Goal: Information Seeking & Learning: Learn about a topic

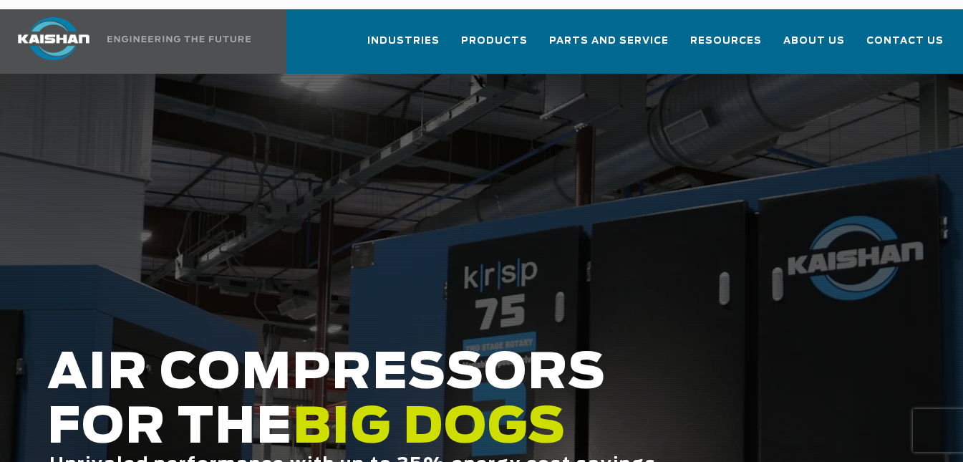
scroll to position [6, 0]
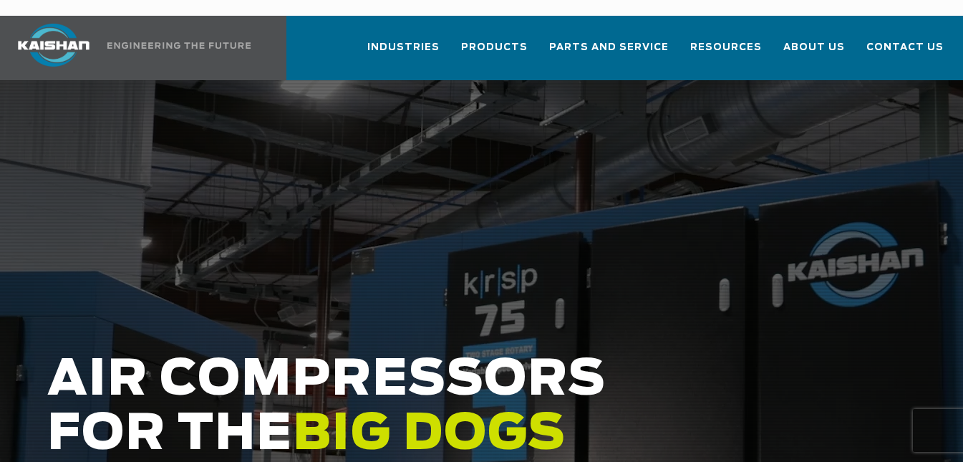
click at [322, 241] on div at bounding box center [481, 348] width 963 height 537
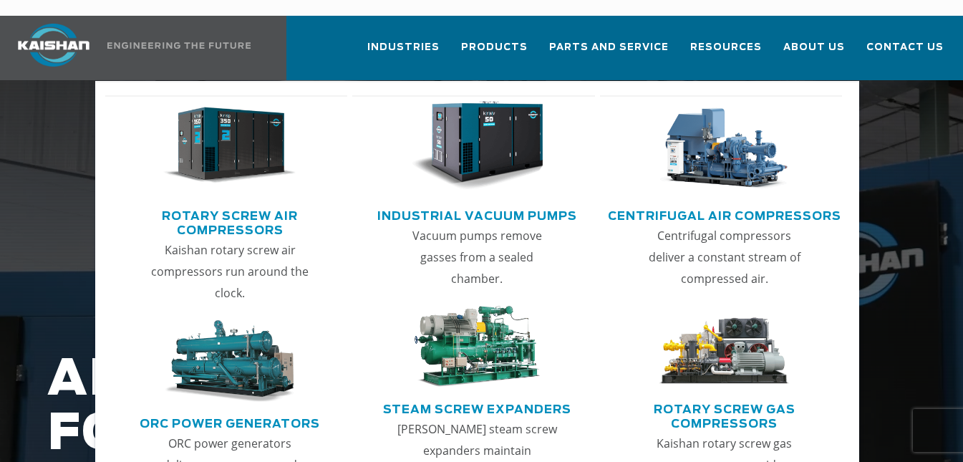
click at [501, 39] on span "Products" at bounding box center [494, 47] width 67 height 16
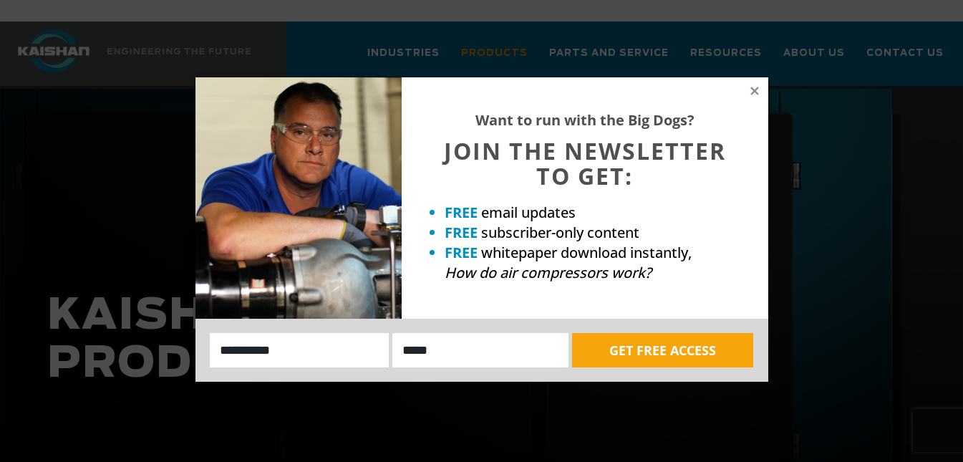
click at [753, 92] on icon at bounding box center [754, 91] width 8 height 8
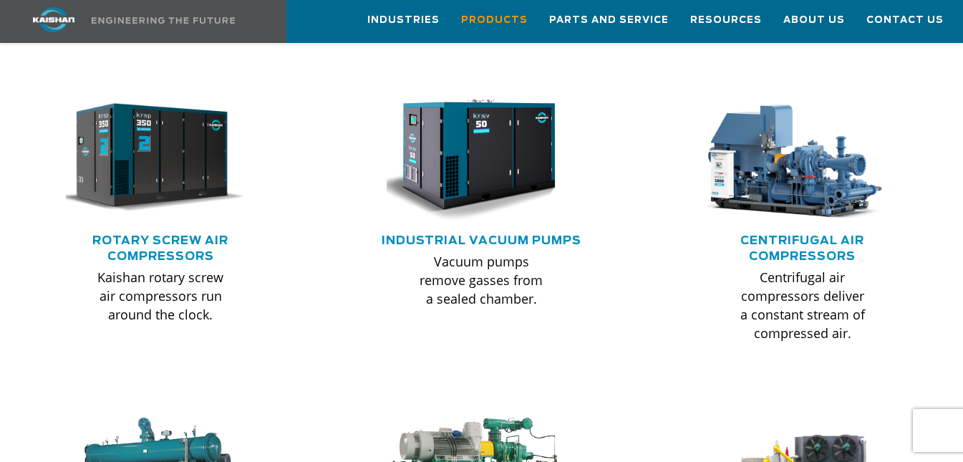
scroll to position [903, 0]
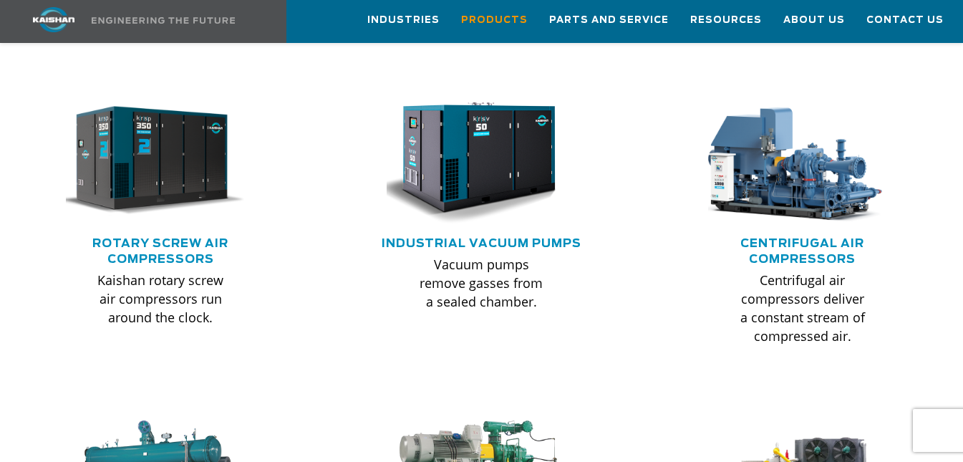
click at [166, 238] on link "Rotary Screw Air Compressors" at bounding box center [160, 251] width 136 height 27
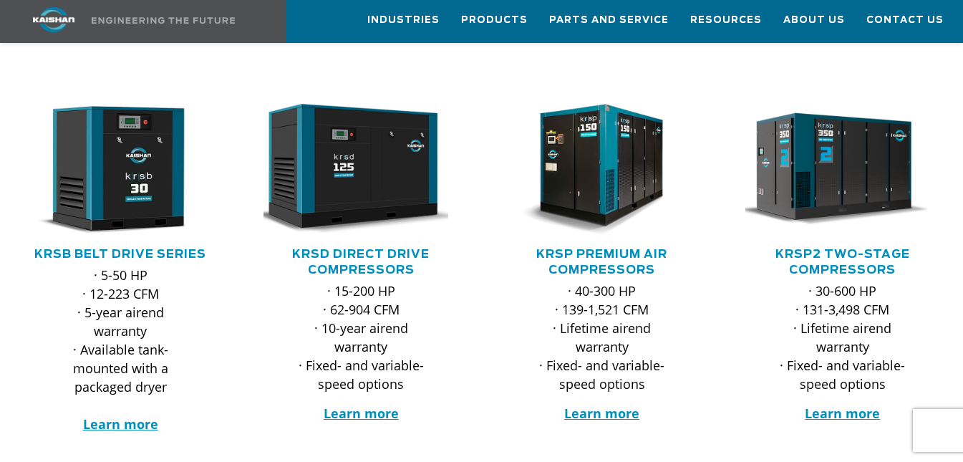
scroll to position [232, 0]
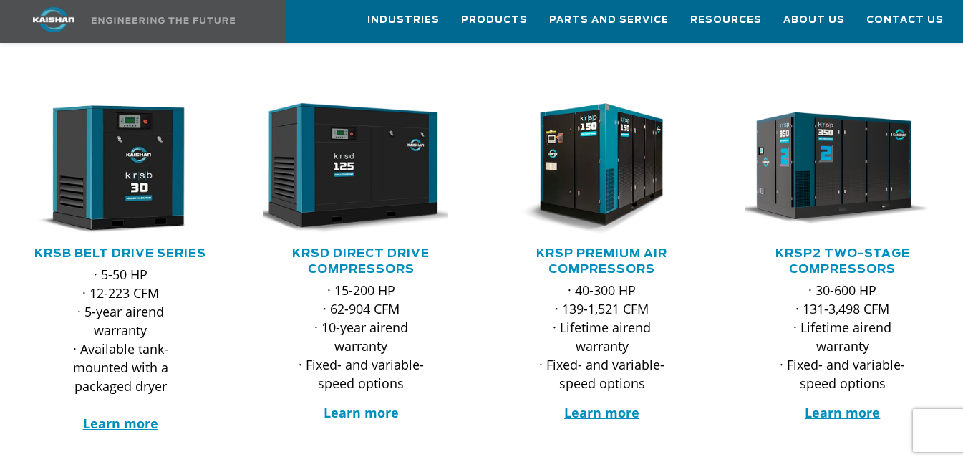
click at [340, 404] on strong "Learn more" at bounding box center [361, 412] width 75 height 17
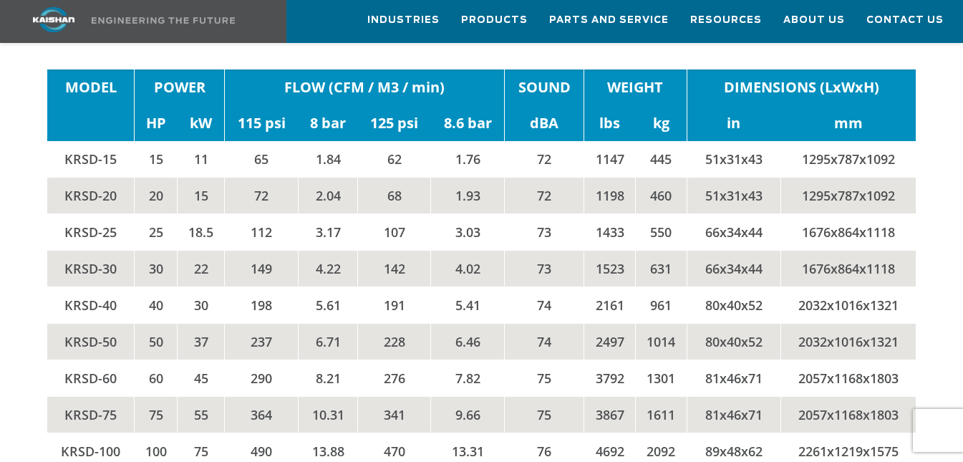
scroll to position [2886, 0]
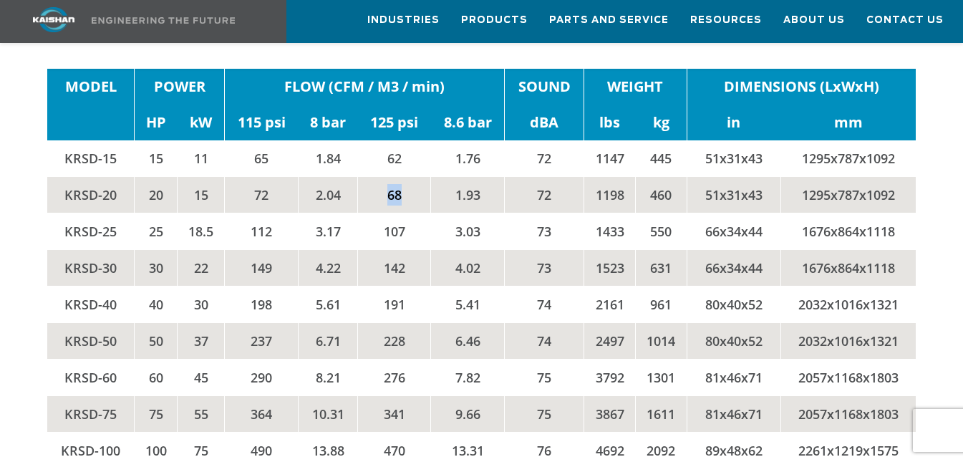
drag, startPoint x: 387, startPoint y: 142, endPoint x: 401, endPoint y: 139, distance: 14.8
click at [401, 177] on td "68" at bounding box center [393, 195] width 73 height 37
drag, startPoint x: 383, startPoint y: 180, endPoint x: 427, endPoint y: 191, distance: 45.0
click at [427, 213] on td "107" at bounding box center [393, 231] width 73 height 37
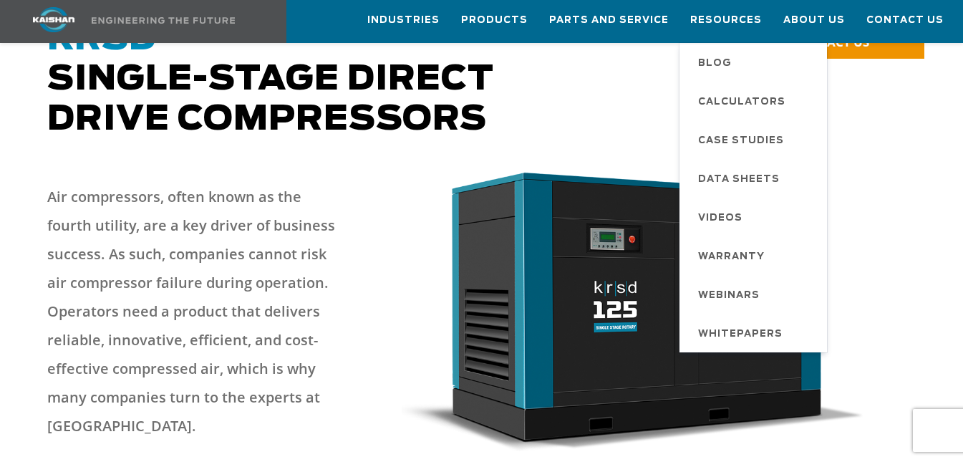
scroll to position [0, 0]
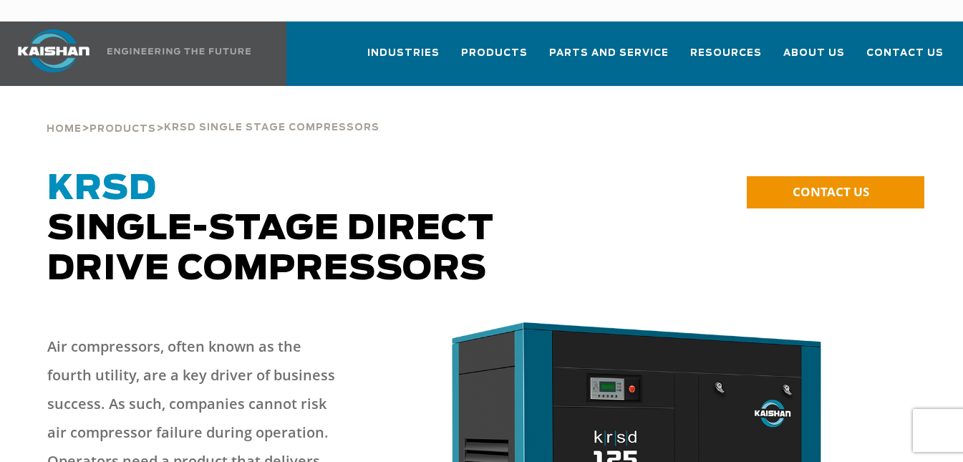
click at [634, 34] on link "Parts and Service" at bounding box center [609, 58] width 120 height 49
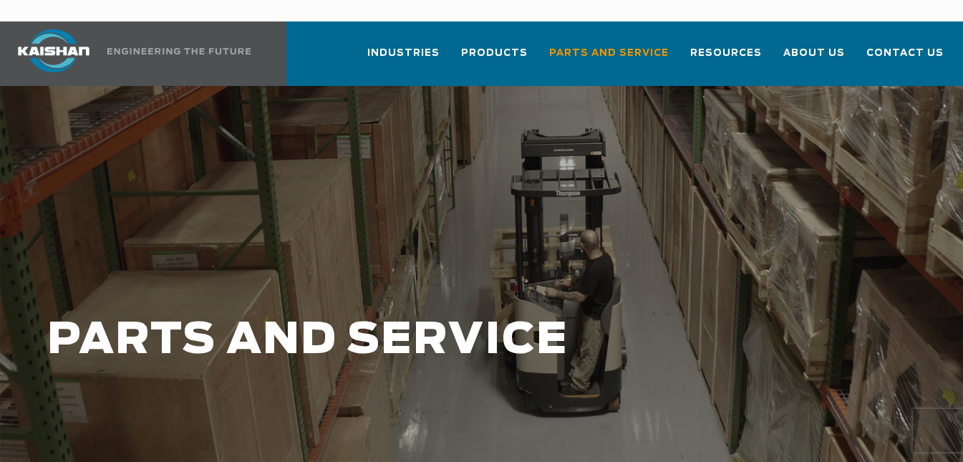
click at [909, 34] on link "Contact Us" at bounding box center [904, 58] width 77 height 49
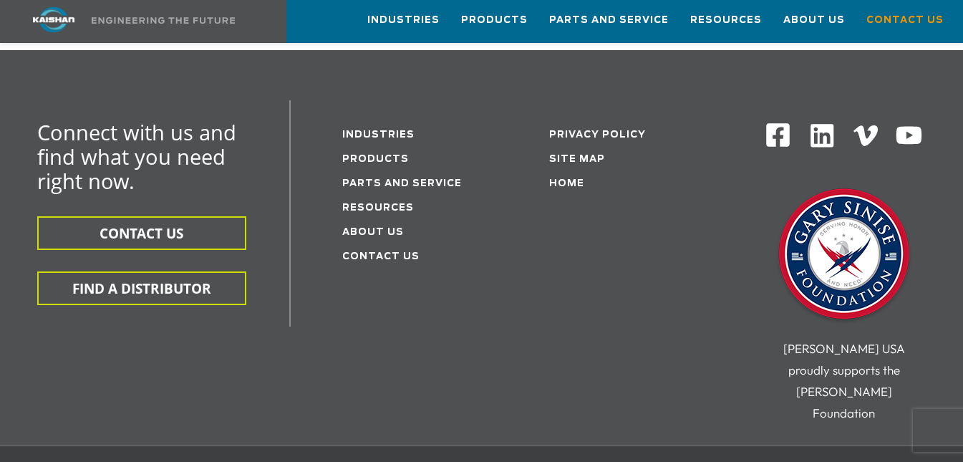
scroll to position [447, 0]
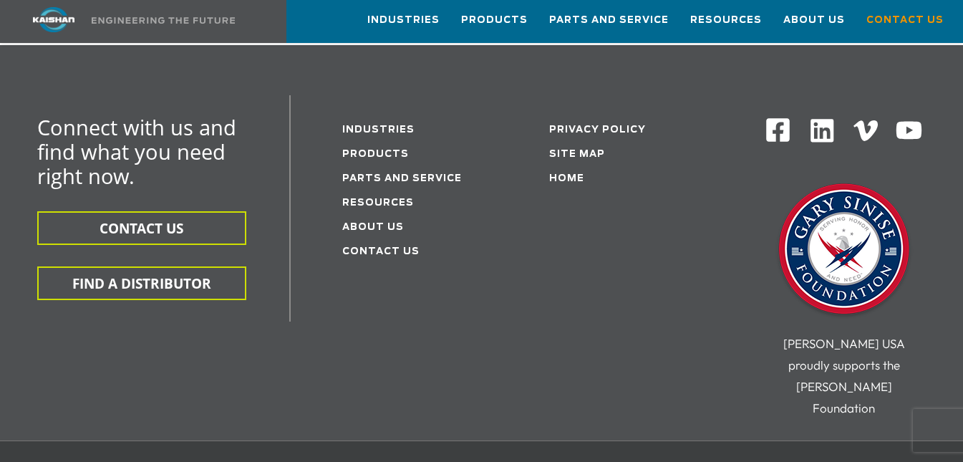
click at [199, 211] on button "CONTACT US" at bounding box center [141, 228] width 209 height 34
